Goal: Check status: Check status

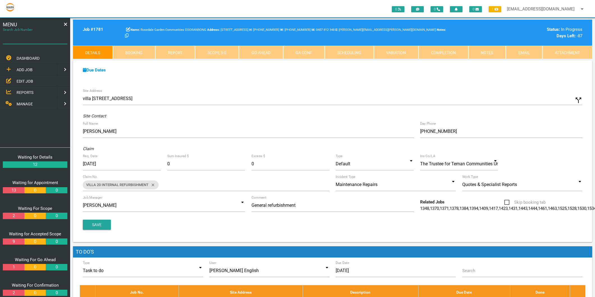
click at [31, 41] on input "Search Job Number" at bounding box center [35, 37] width 65 height 13
type input "1750"
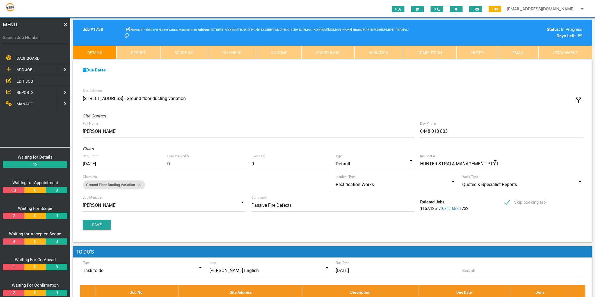
click at [429, 52] on link "Completion" at bounding box center [430, 52] width 54 height 13
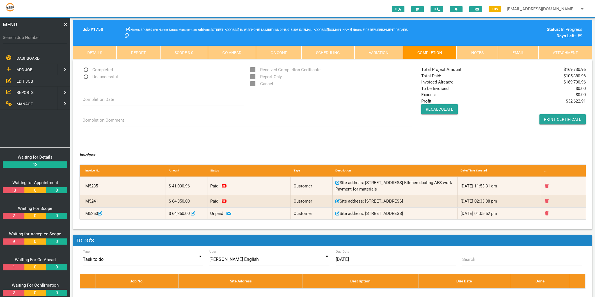
click at [27, 38] on label "Search Job Number" at bounding box center [35, 37] width 65 height 6
click at [27, 38] on input "Search Job Number" at bounding box center [35, 37] width 65 height 13
type input "1356"
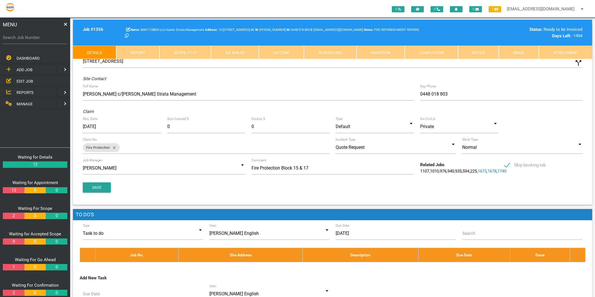
click at [170, 51] on link "Scope 17 - 11" at bounding box center [185, 52] width 52 height 13
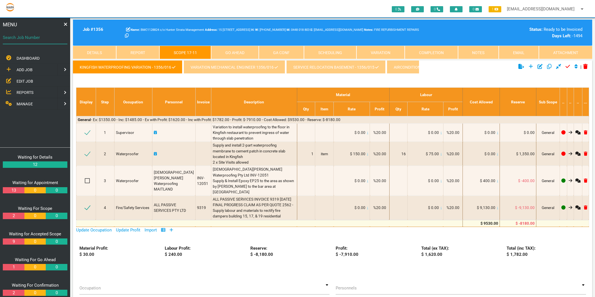
click at [23, 42] on input "Search Job Number" at bounding box center [35, 37] width 65 height 13
type input "1750"
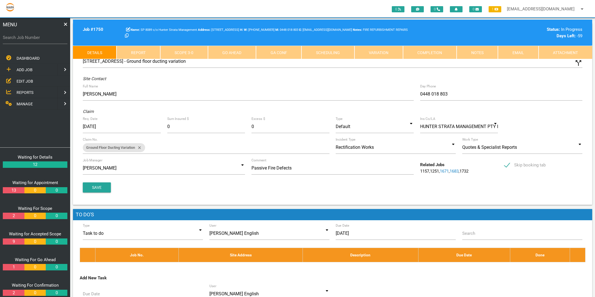
click at [414, 54] on link "Completion" at bounding box center [430, 52] width 54 height 13
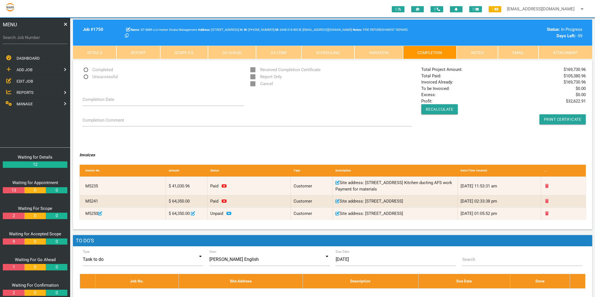
click at [195, 48] on link "Scope 3 - 0" at bounding box center [184, 52] width 48 height 13
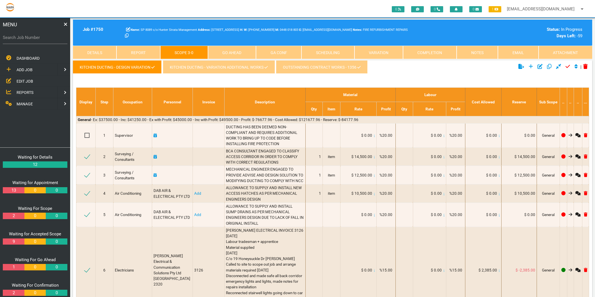
click at [209, 69] on link "KITCHEN DUCTING - VARIATION ADDITIONAL WORKS" at bounding box center [219, 66] width 112 height 13
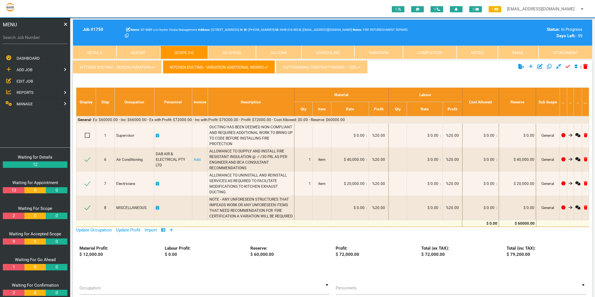
click at [310, 66] on link "OUTSTANDING CONTRACT WORKS - 1356" at bounding box center [322, 66] width 92 height 13
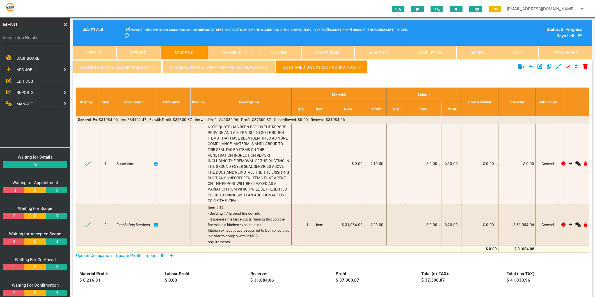
click at [217, 66] on link "KITCHEN DUCTING - VARIATION ADDITIONAL WORKS" at bounding box center [219, 66] width 112 height 13
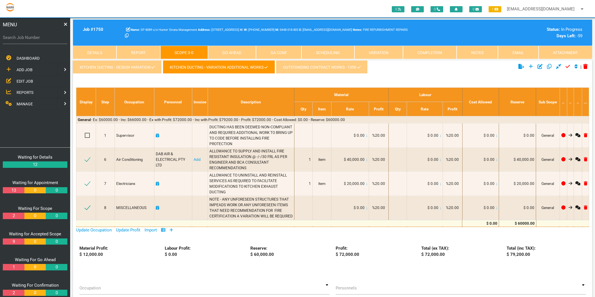
click at [38, 36] on label "Search Job Number" at bounding box center [35, 37] width 65 height 6
click at [38, 36] on input "Search Job Number" at bounding box center [35, 37] width 65 height 13
type input "1356"
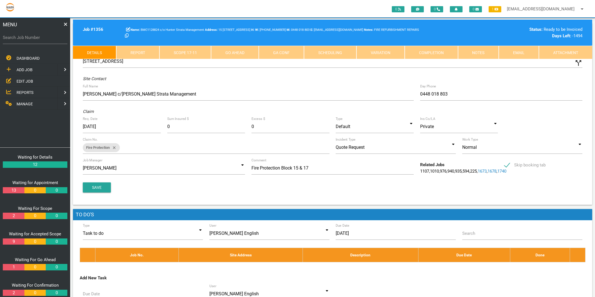
click at [433, 49] on link "Completion" at bounding box center [430, 52] width 53 height 13
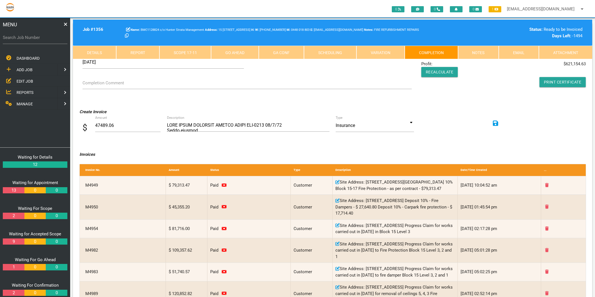
scroll to position [31, 0]
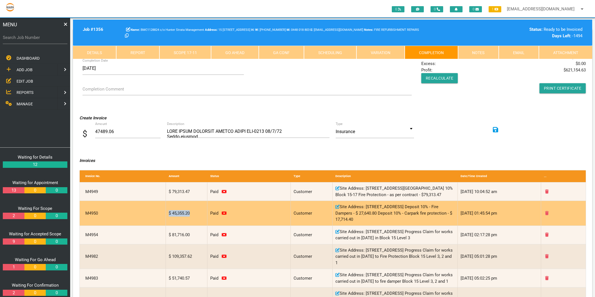
drag, startPoint x: 168, startPoint y: 212, endPoint x: 193, endPoint y: 214, distance: 24.5
click at [193, 214] on div "$ 45,355.20" at bounding box center [187, 213] width 42 height 25
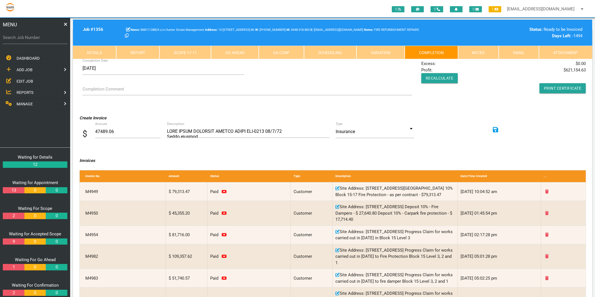
click at [344, 79] on form "Completed Re-open Received Completion Certificate Report Only Cancel Completion…" at bounding box center [246, 67] width 335 height 64
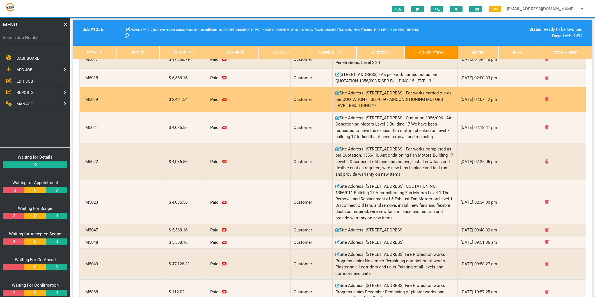
scroll to position [599, 0]
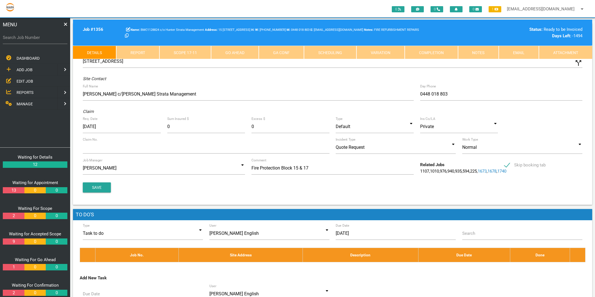
scroll to position [79, 0]
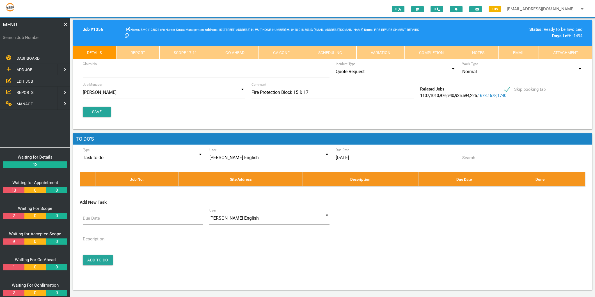
click at [25, 35] on label "Search Job Number" at bounding box center [35, 37] width 65 height 6
click at [25, 35] on input "Search Job Number" at bounding box center [35, 37] width 65 height 13
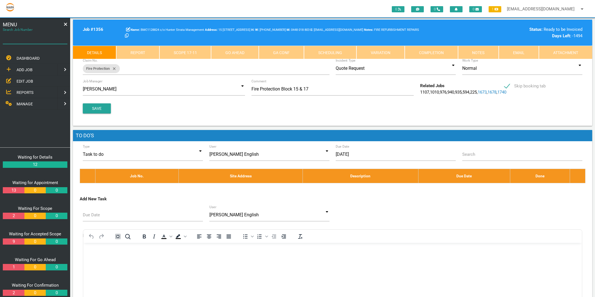
scroll to position [0, 0]
type input "1750"
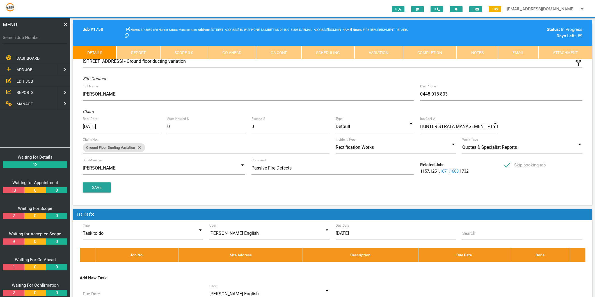
click at [411, 52] on link "Completion" at bounding box center [430, 52] width 54 height 13
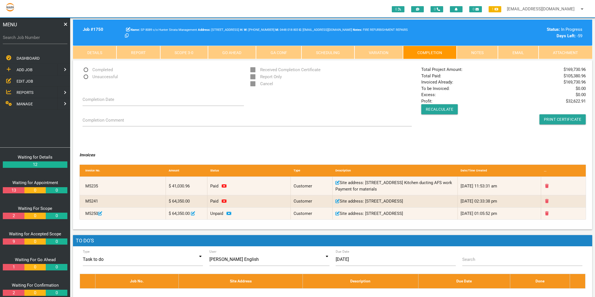
click at [33, 35] on label "Search Job Number" at bounding box center [35, 37] width 65 height 6
click at [33, 35] on input "Search Job Number" at bounding box center [35, 37] width 65 height 13
type input "1740"
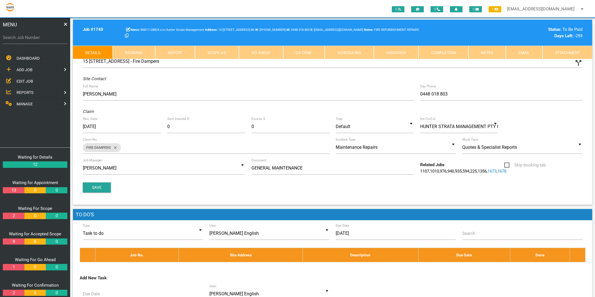
click at [447, 50] on link "Completion" at bounding box center [443, 52] width 50 height 13
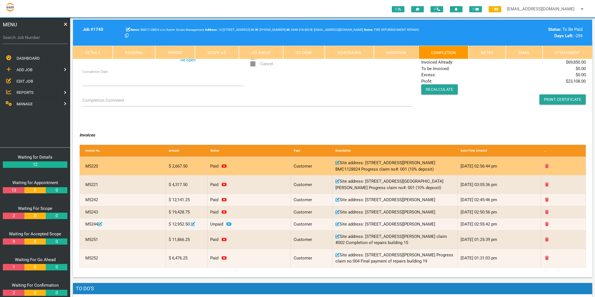
scroll to position [31, 0]
